Goal: Task Accomplishment & Management: Manage account settings

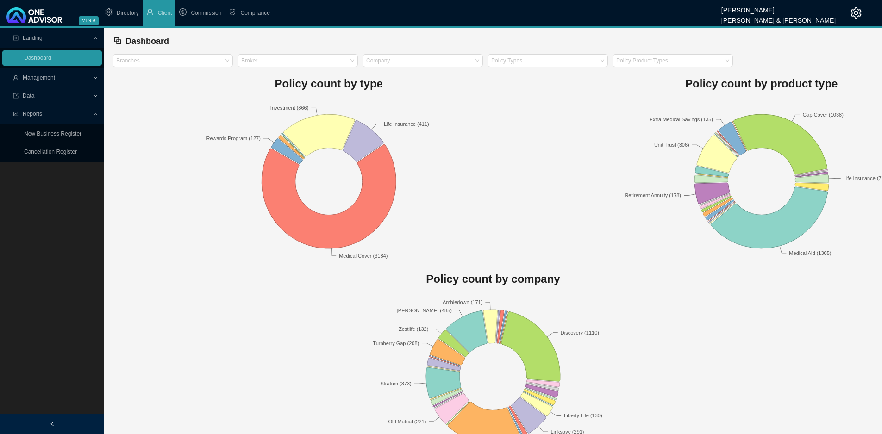
click at [53, 82] on span "Management" at bounding box center [53, 78] width 80 height 16
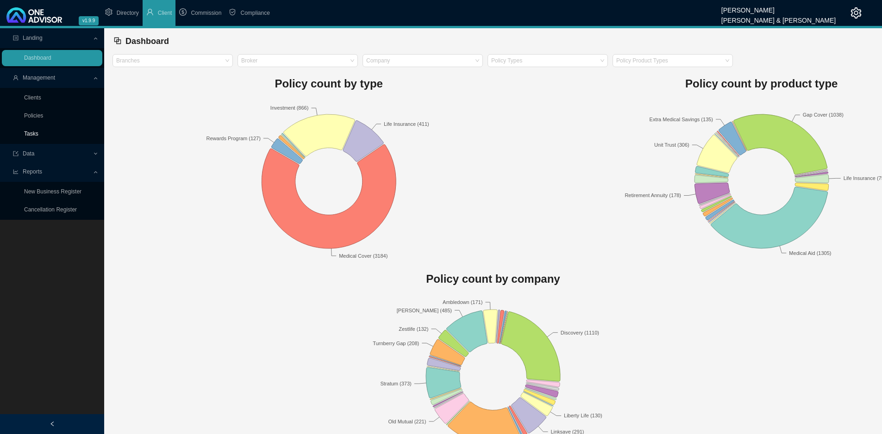
click at [37, 131] on link "Tasks" at bounding box center [31, 134] width 14 height 6
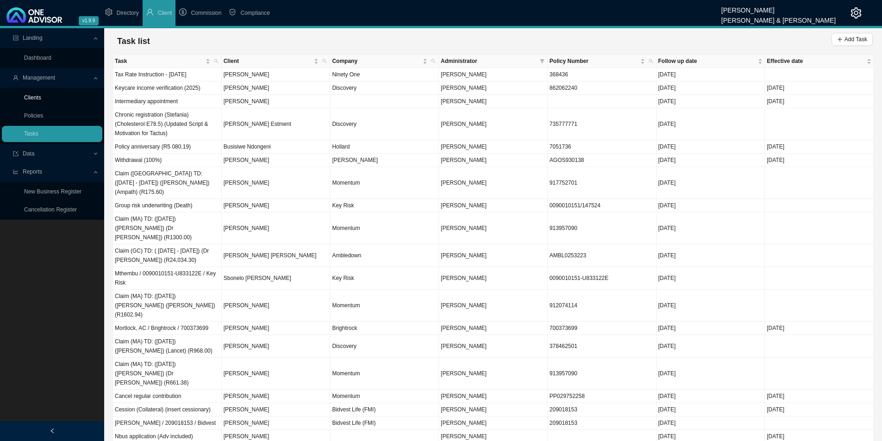
click at [37, 95] on link "Clients" at bounding box center [32, 97] width 17 height 6
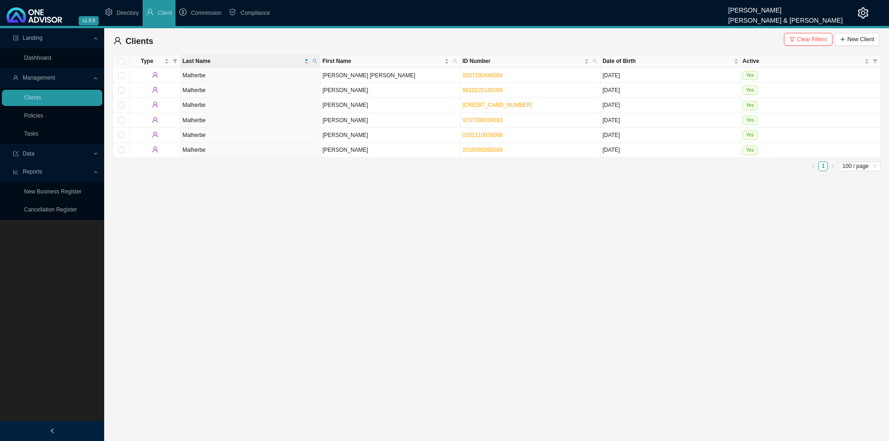
click at [813, 37] on span "Clear Filters" at bounding box center [812, 39] width 30 height 9
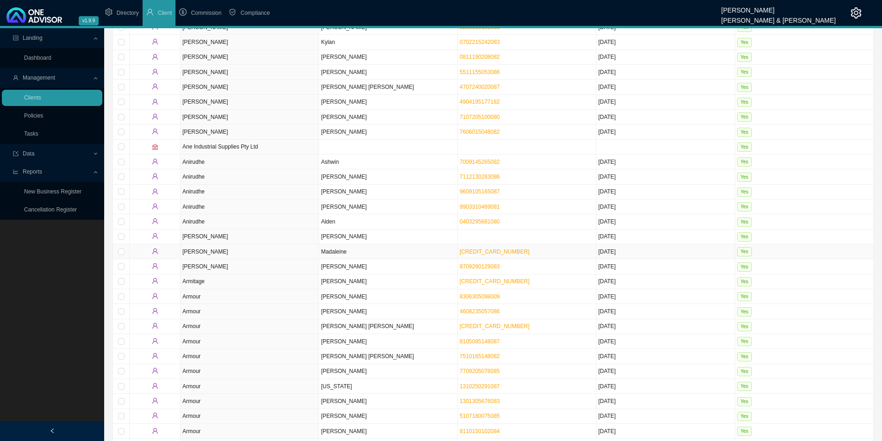
scroll to position [370, 0]
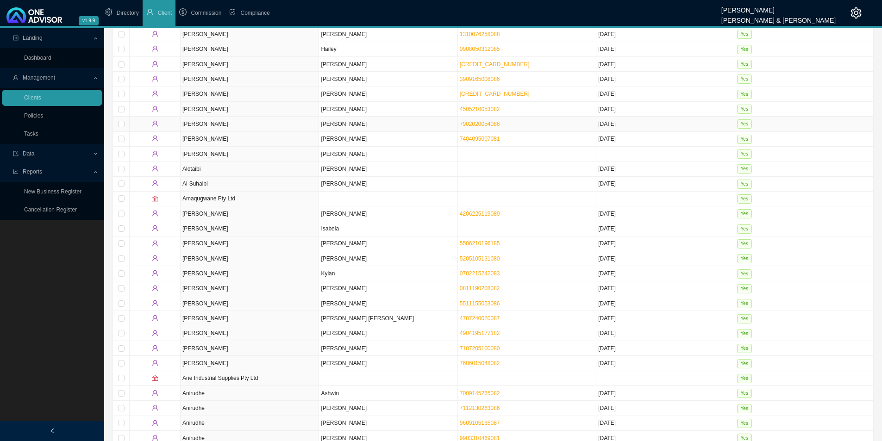
click at [374, 128] on td "[PERSON_NAME]" at bounding box center [388, 124] width 138 height 15
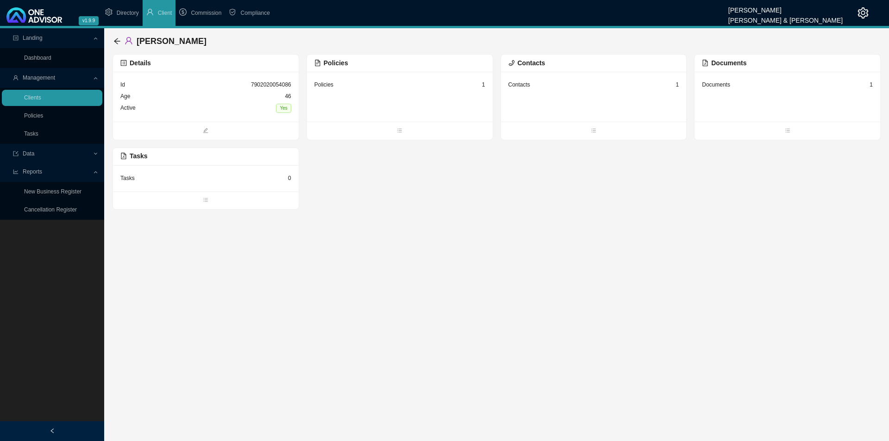
click at [241, 90] on div "Id 7902020054086" at bounding box center [205, 85] width 171 height 12
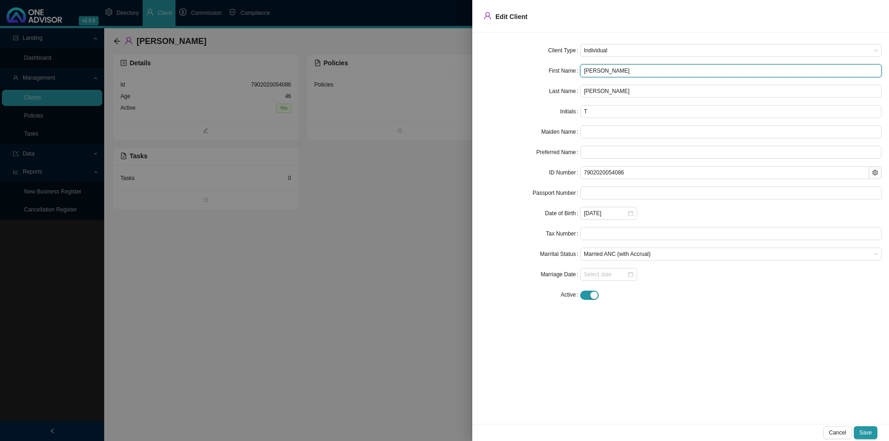
click at [306, 301] on div at bounding box center [444, 220] width 889 height 441
